Goal: Check status: Check status

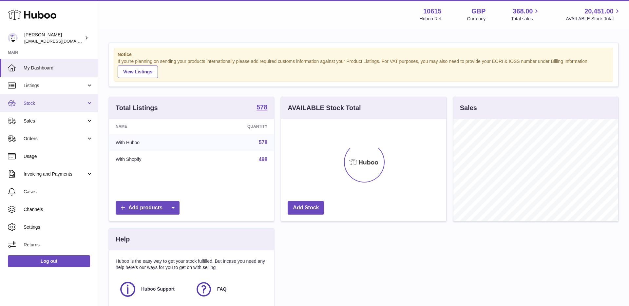
scroll to position [102, 165]
click at [38, 106] on span "Stock" at bounding box center [55, 103] width 63 height 6
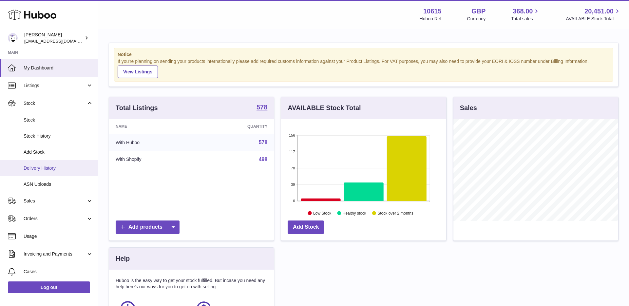
click at [42, 170] on span "Delivery History" at bounding box center [58, 168] width 69 height 6
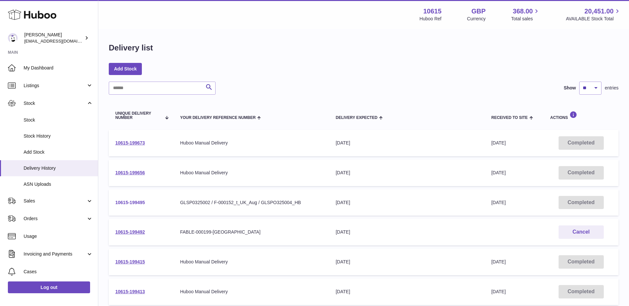
click at [133, 202] on link "10615-199495" at bounding box center [129, 202] width 29 height 5
